Goal: Transaction & Acquisition: Download file/media

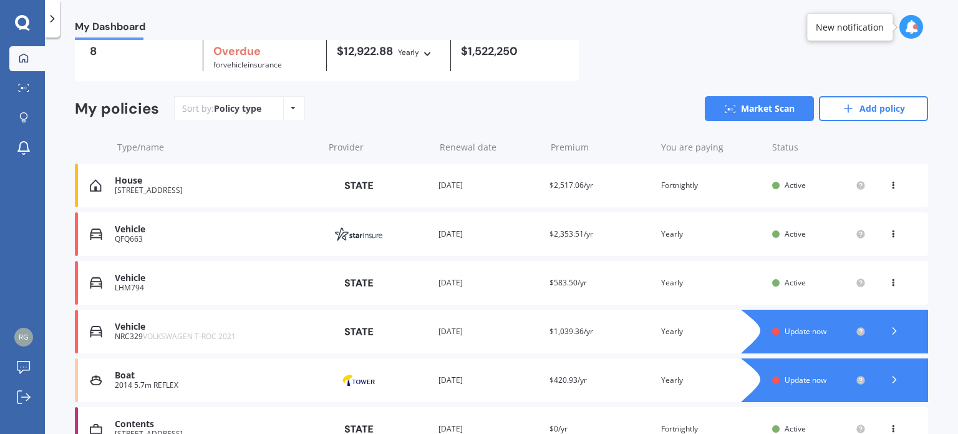
scroll to position [62, 0]
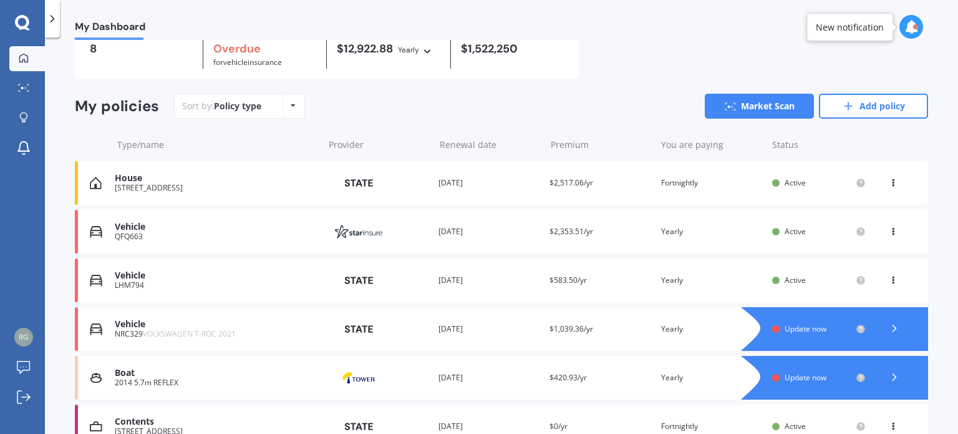
click at [287, 235] on div "QFQ663" at bounding box center [216, 236] width 203 height 9
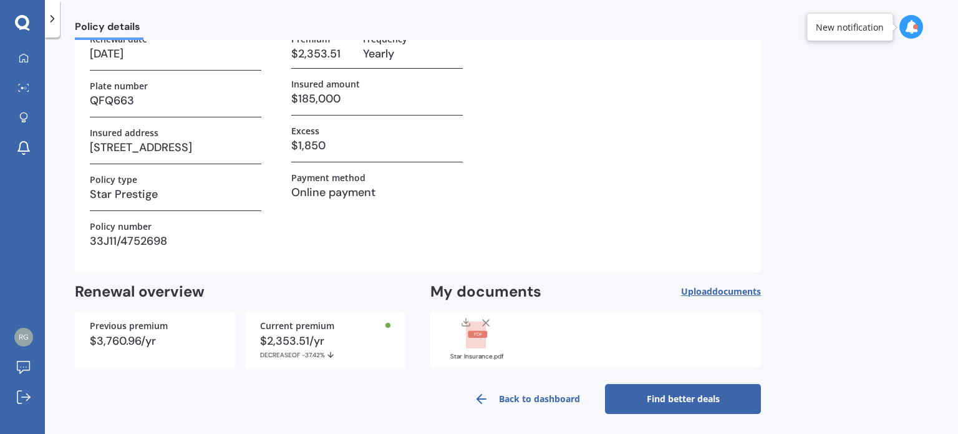
scroll to position [92, 0]
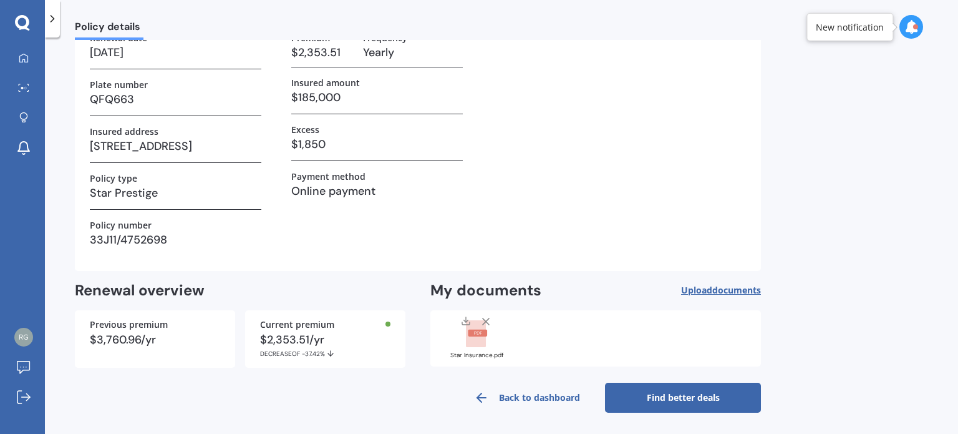
click at [478, 334] on rect at bounding box center [477, 332] width 19 height 7
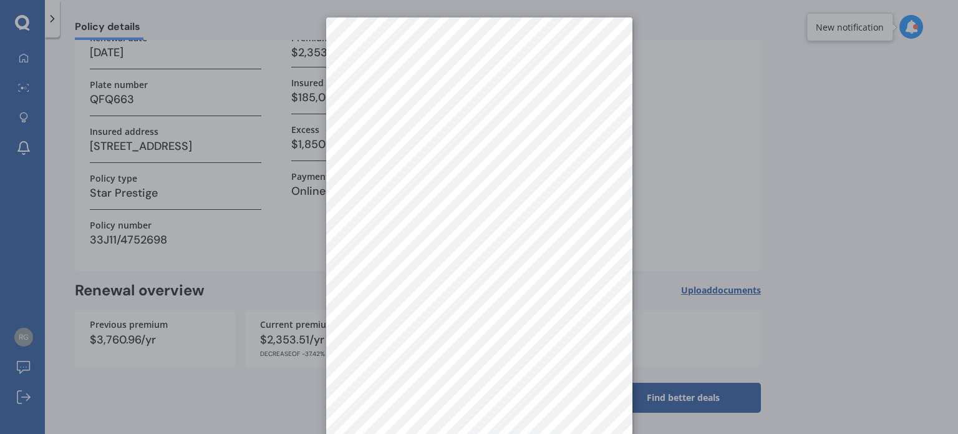
scroll to position [0, 0]
